Goal: Task Accomplishment & Management: Use online tool/utility

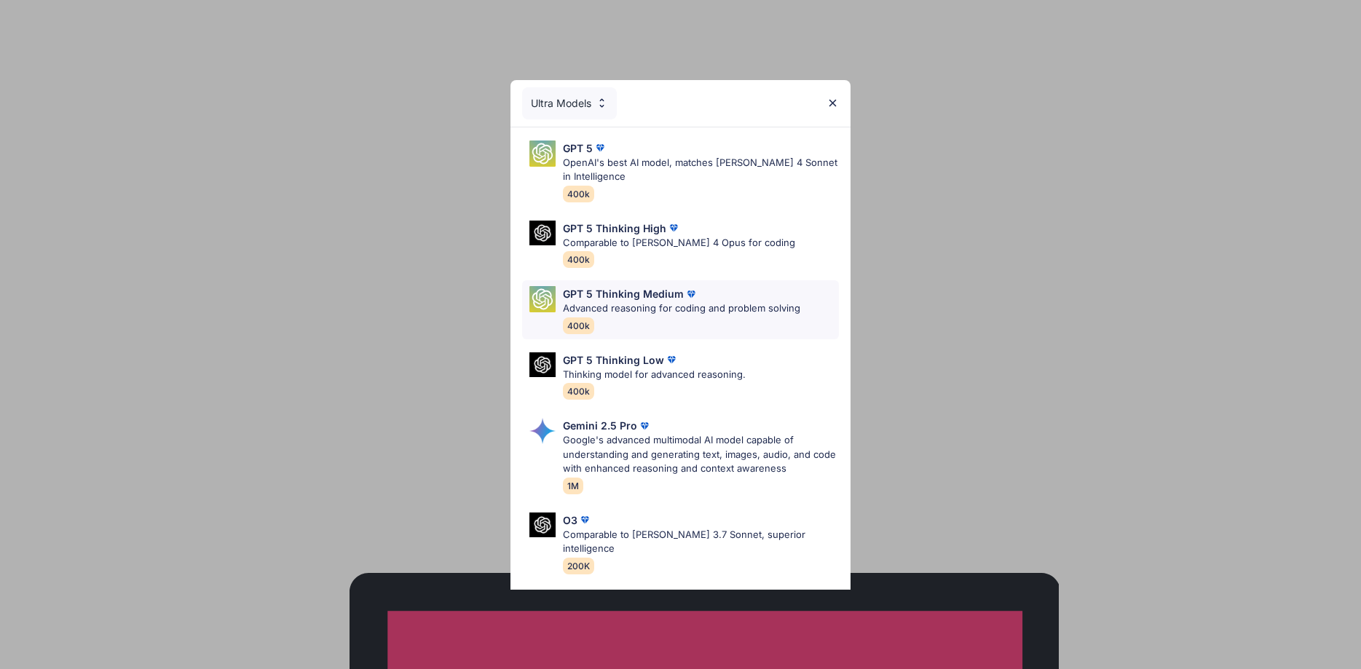
type textarea "x"
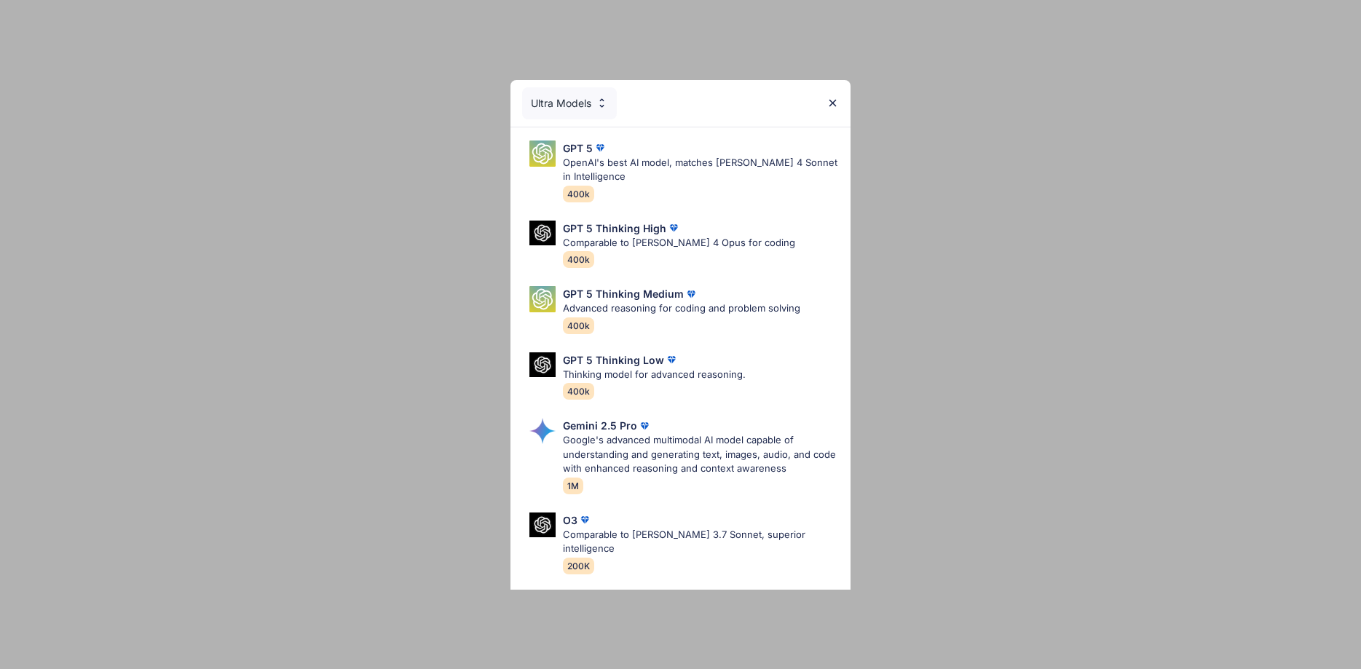
click at [835, 101] on img at bounding box center [833, 103] width 12 height 12
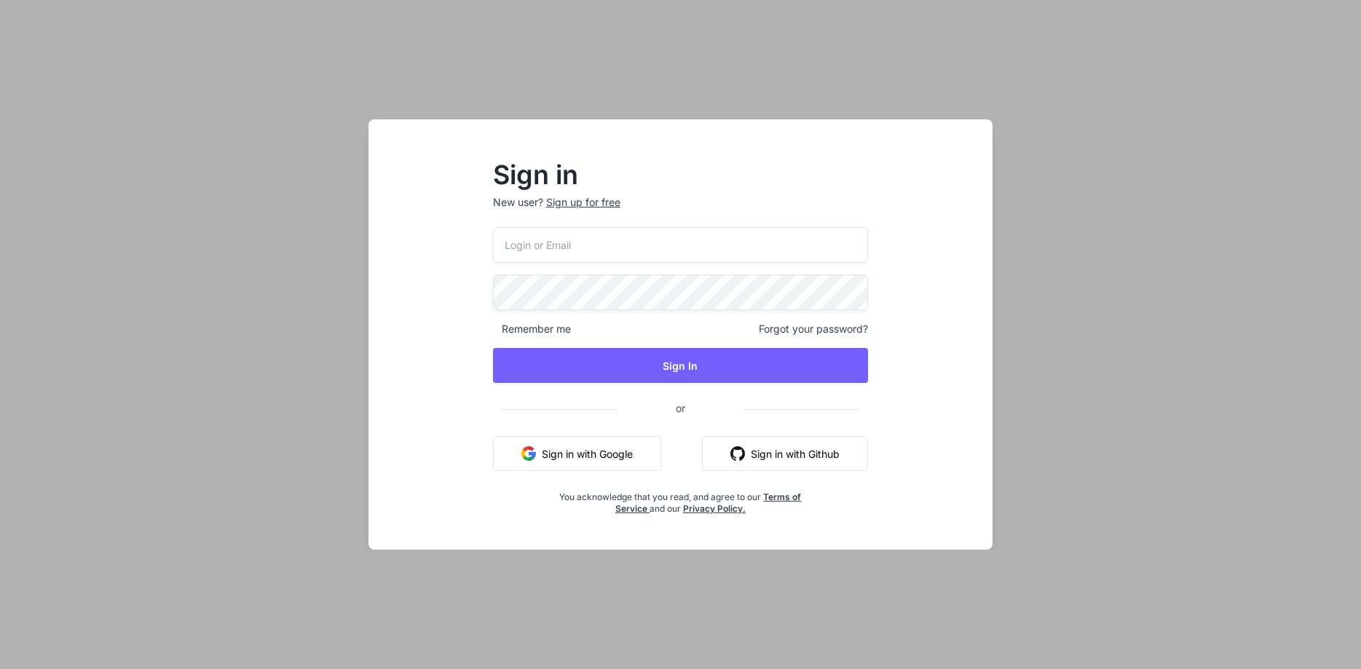
click at [596, 247] on input "email" at bounding box center [680, 245] width 375 height 36
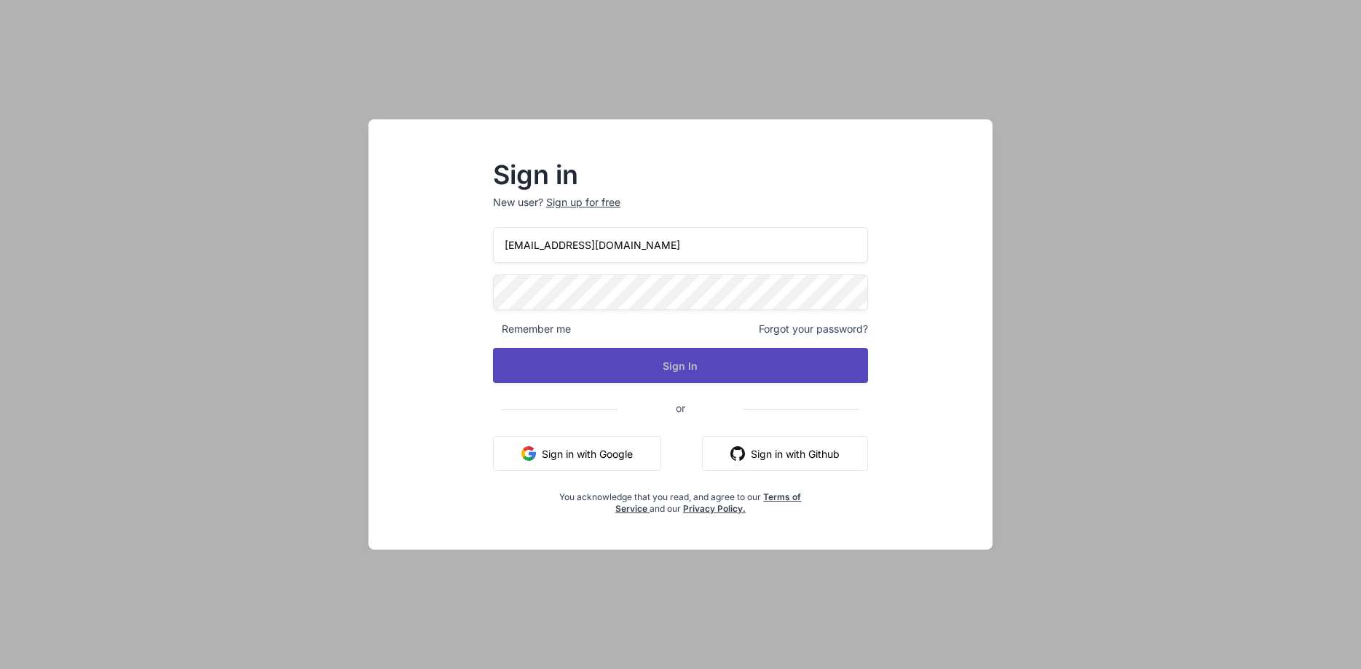
type input "[EMAIL_ADDRESS][DOMAIN_NAME]"
click at [652, 361] on button "Sign In" at bounding box center [680, 365] width 375 height 35
click at [683, 360] on button "Sign In" at bounding box center [680, 365] width 375 height 35
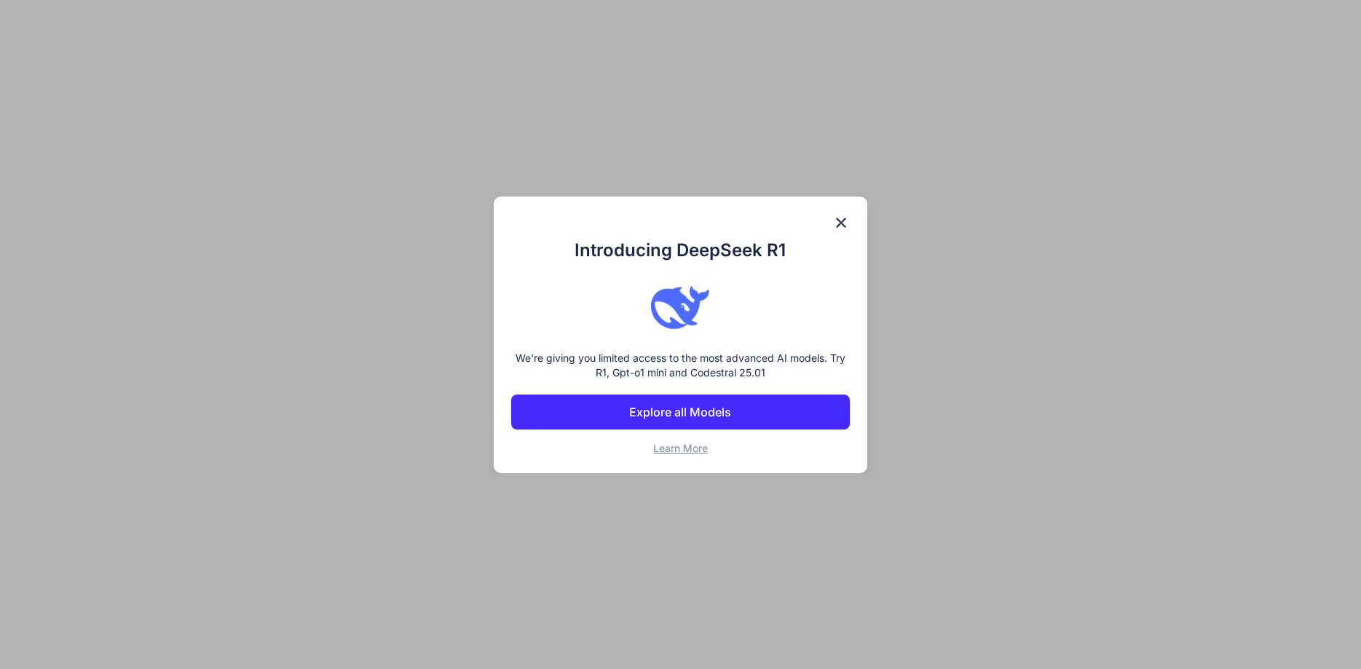
click at [17, 621] on div "Introducing DeepSeek R1 We're giving you limited access to the most advanced AI…" at bounding box center [680, 334] width 1361 height 669
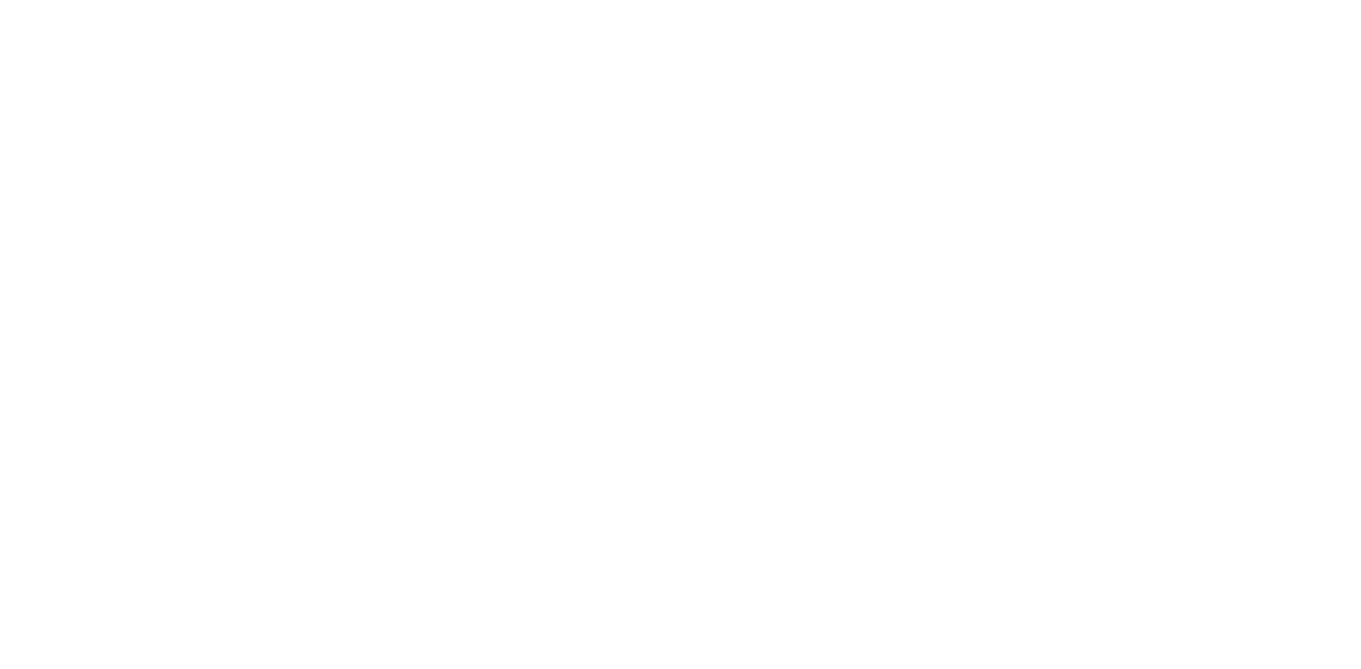
type textarea "x"
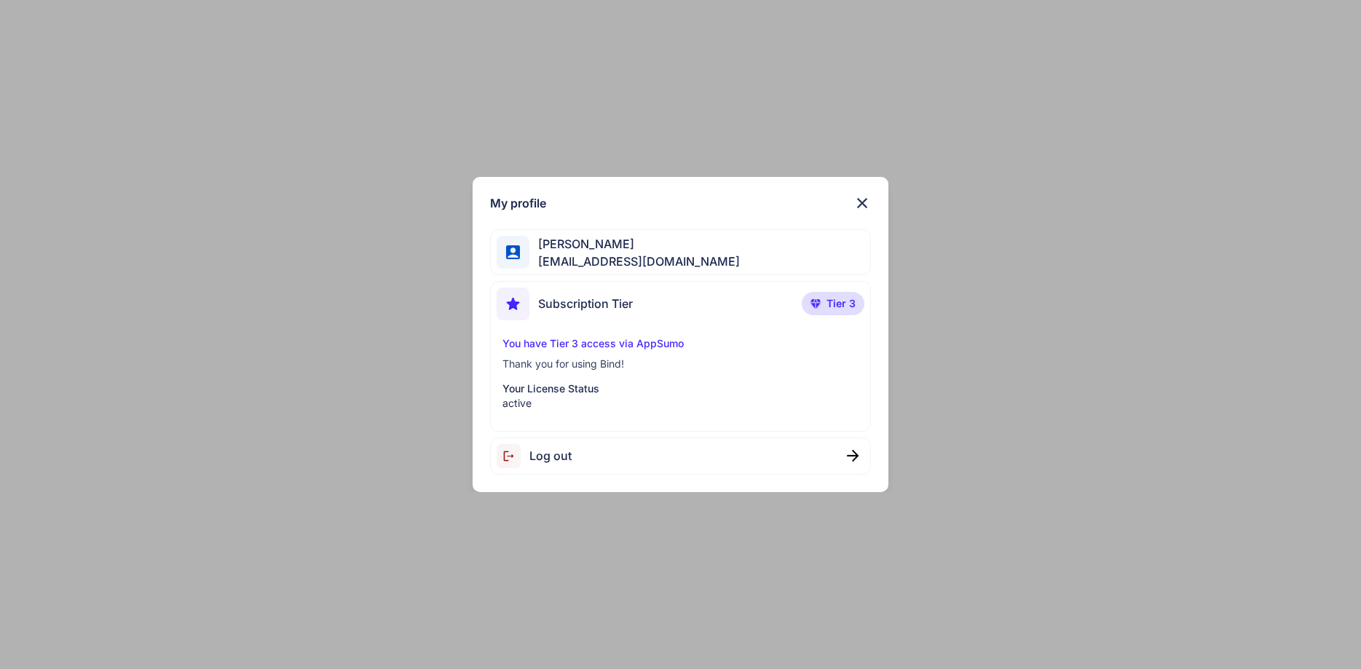
click at [616, 401] on p "active" at bounding box center [680, 403] width 356 height 15
